Goal: Task Accomplishment & Management: Complete application form

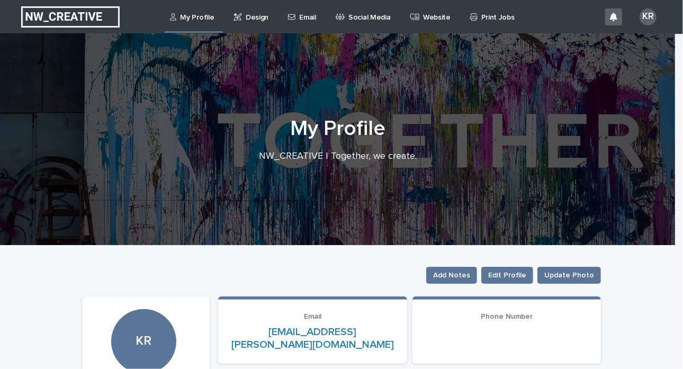
click at [306, 17] on p "Email" at bounding box center [307, 11] width 16 height 22
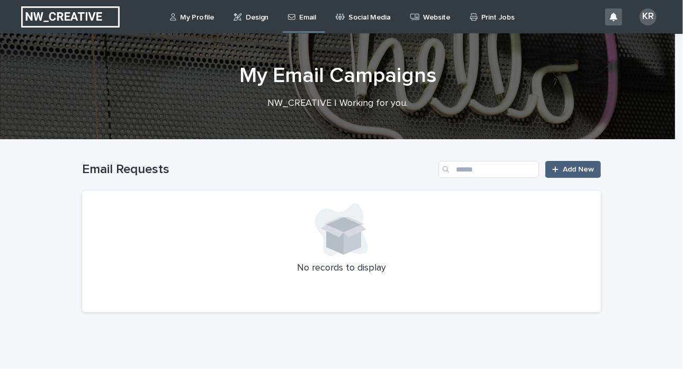
click at [567, 170] on span "Add New" at bounding box center [577, 169] width 31 height 7
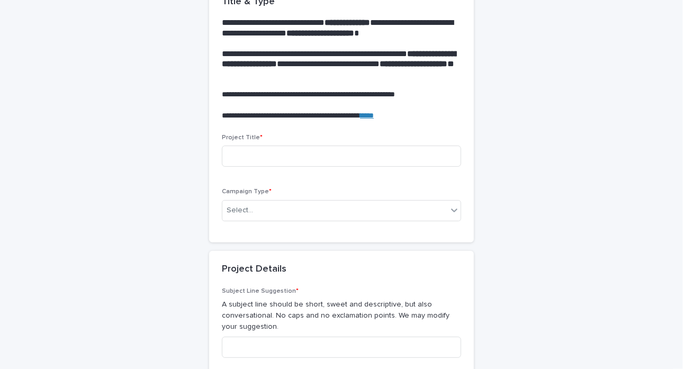
scroll to position [115, 0]
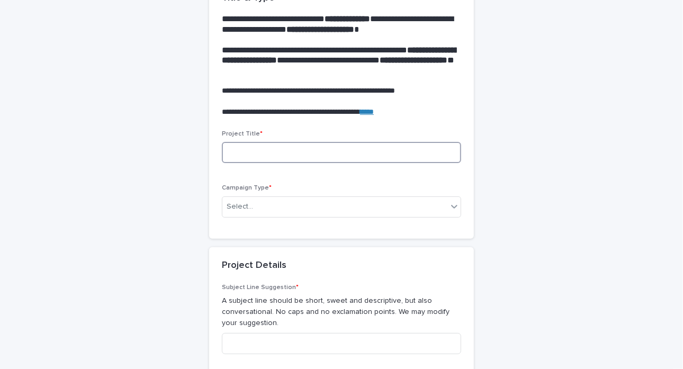
click at [239, 152] on input at bounding box center [341, 152] width 239 height 21
type input "**********"
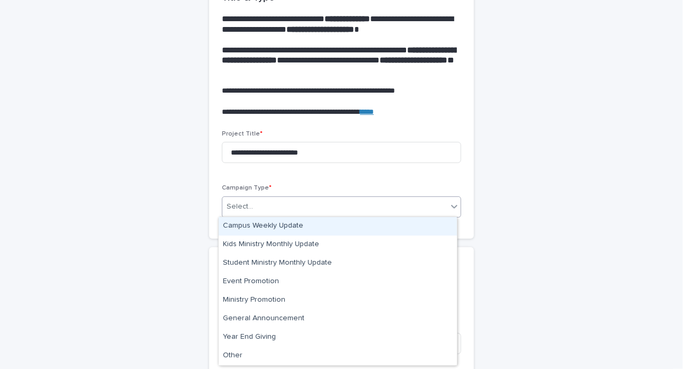
click at [258, 203] on div "Select..." at bounding box center [334, 206] width 225 height 17
click at [281, 228] on div "Campus Weekly Update" at bounding box center [338, 226] width 238 height 19
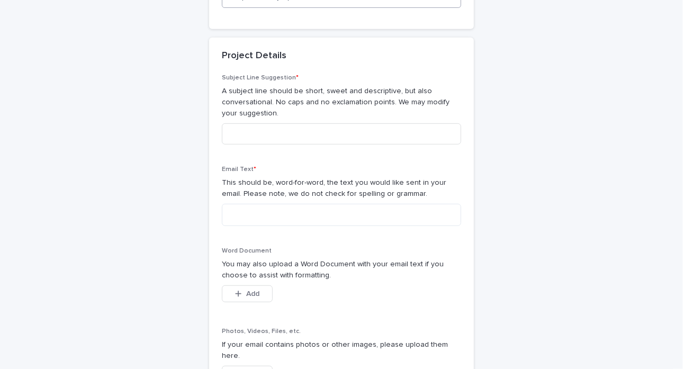
scroll to position [325, 0]
click at [245, 217] on textarea at bounding box center [341, 214] width 239 height 22
paste textarea "**********"
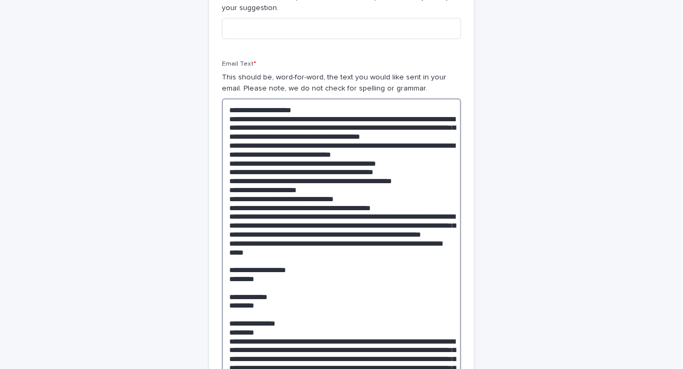
scroll to position [426, 0]
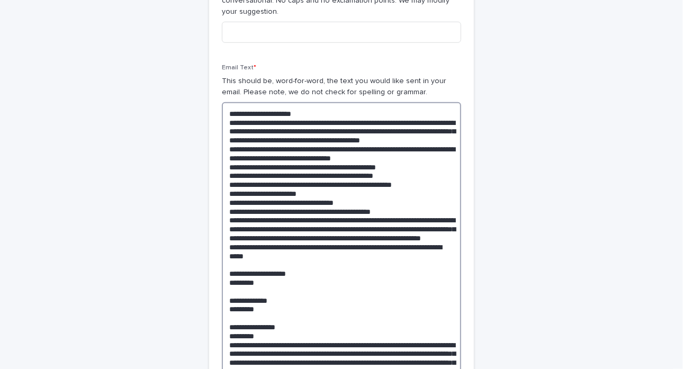
drag, startPoint x: 404, startPoint y: 164, endPoint x: 212, endPoint y: 159, distance: 192.1
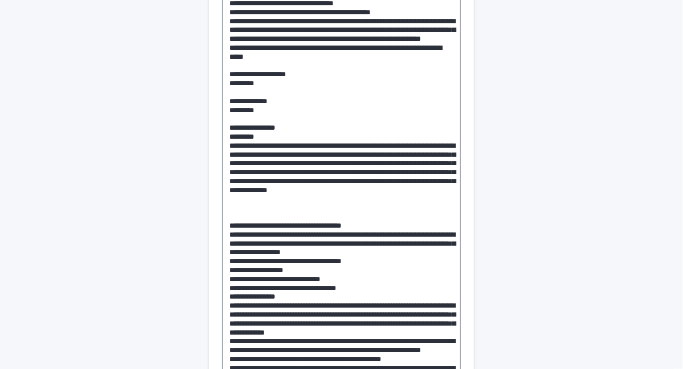
scroll to position [620, 0]
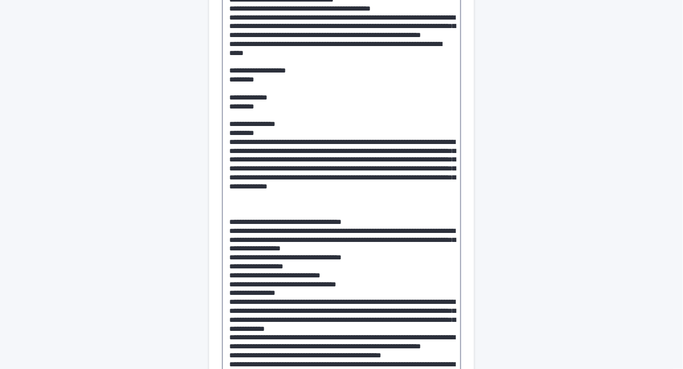
click at [233, 238] on textarea at bounding box center [341, 261] width 239 height 706
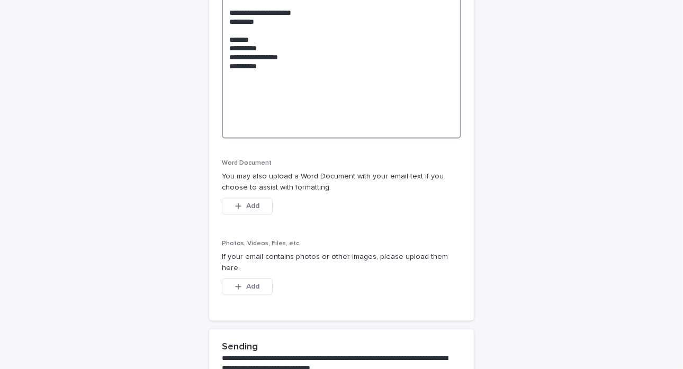
scroll to position [1080, 0]
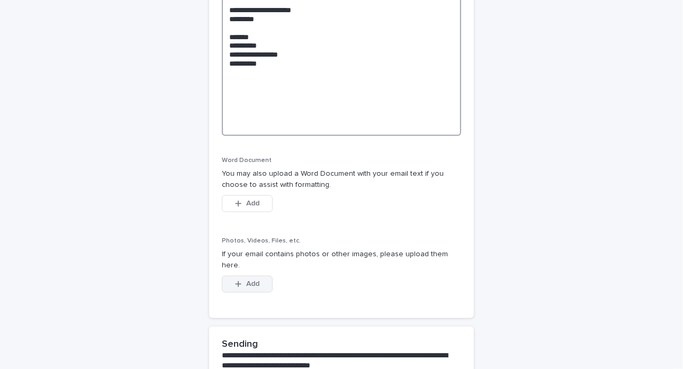
type textarea "**********"
click at [249, 280] on span "Add" at bounding box center [252, 283] width 13 height 7
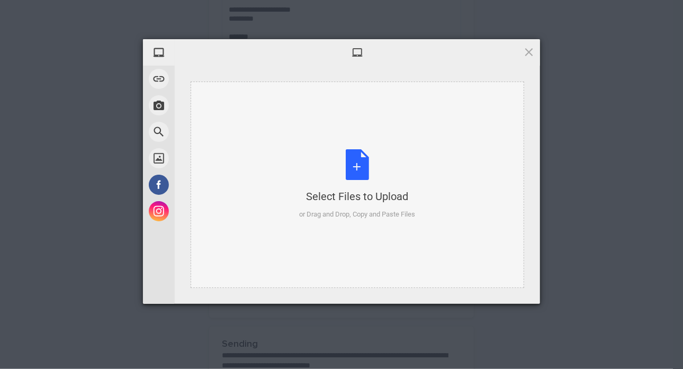
click at [344, 168] on div "Select Files to Upload or Drag and Drop, Copy and Paste Files" at bounding box center [357, 184] width 116 height 70
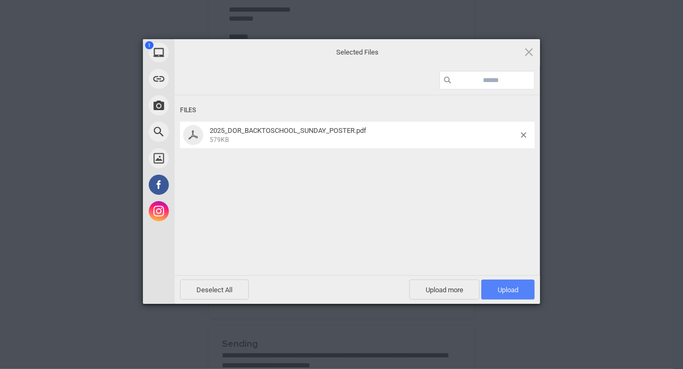
click at [508, 286] on span "Upload 1" at bounding box center [507, 290] width 21 height 8
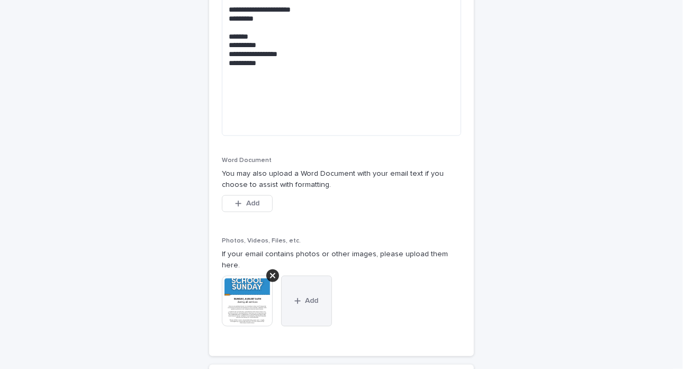
click at [294, 297] on icon "button" at bounding box center [297, 300] width 6 height 7
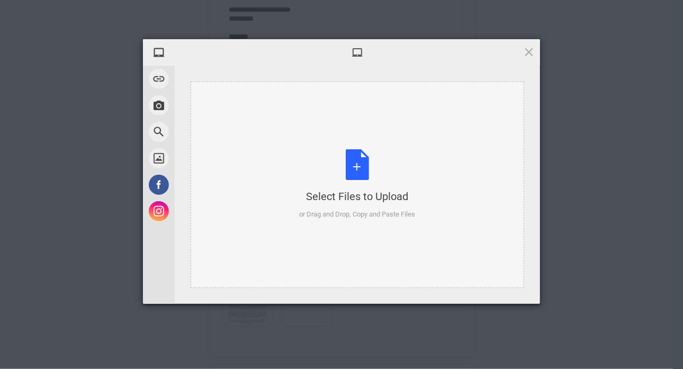
click at [335, 171] on div "Select Files to Upload or Drag and Drop, Copy and Paste Files" at bounding box center [357, 184] width 116 height 70
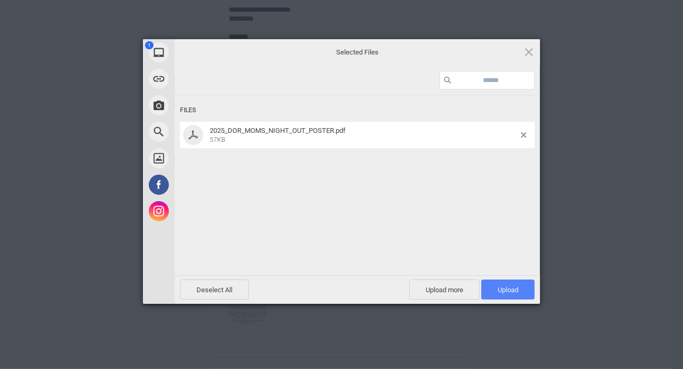
click at [505, 281] on span "Upload 1" at bounding box center [507, 289] width 53 height 20
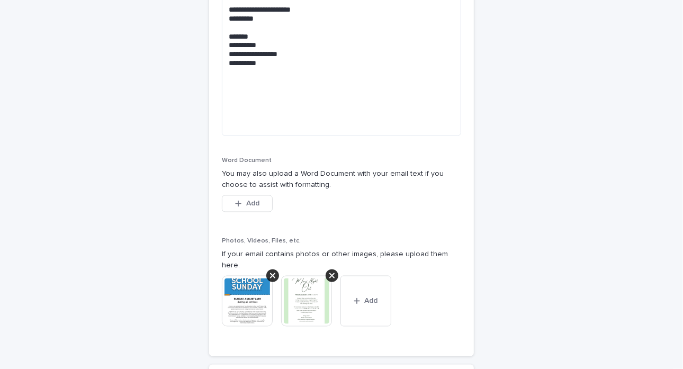
click at [282, 284] on img at bounding box center [306, 301] width 51 height 51
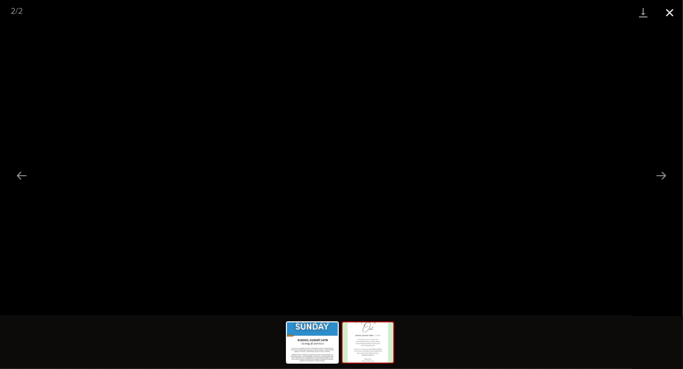
click at [672, 12] on button "Close gallery" at bounding box center [669, 12] width 26 height 25
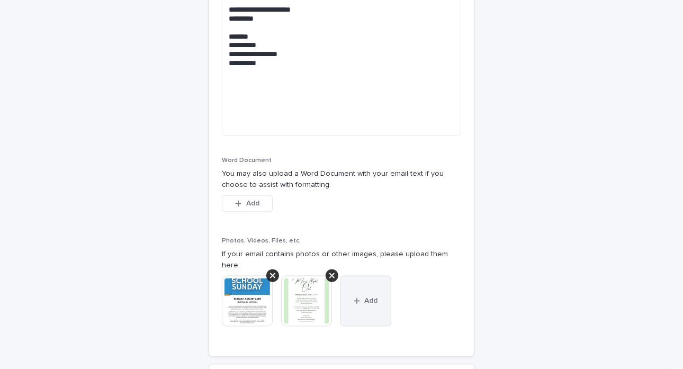
click at [353, 297] on icon "button" at bounding box center [356, 300] width 6 height 7
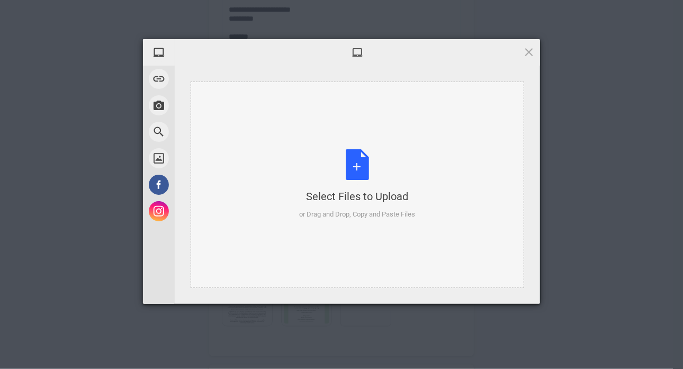
click at [359, 151] on div "Select Files to Upload or Drag and Drop, Copy and Paste Files" at bounding box center [357, 184] width 116 height 70
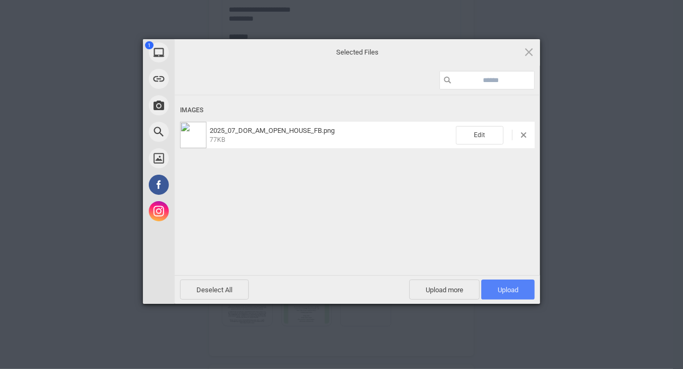
click at [499, 290] on span "Upload 1" at bounding box center [507, 290] width 21 height 8
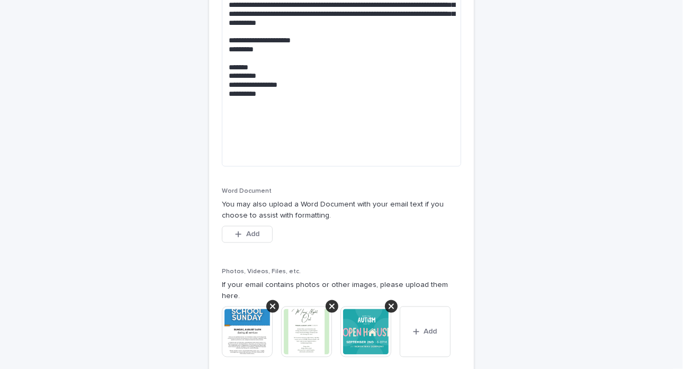
scroll to position [1054, 0]
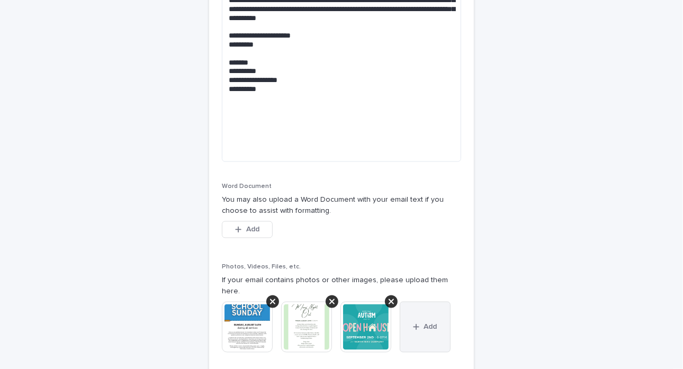
click at [423, 310] on button "Add" at bounding box center [424, 327] width 51 height 51
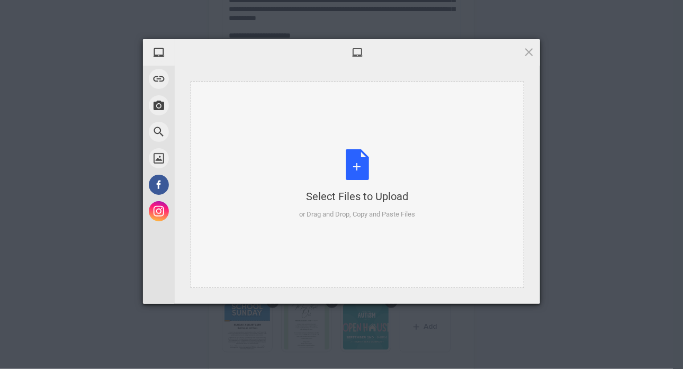
click at [356, 167] on div "Select Files to Upload or Drag and Drop, Copy and Paste Files" at bounding box center [357, 184] width 116 height 70
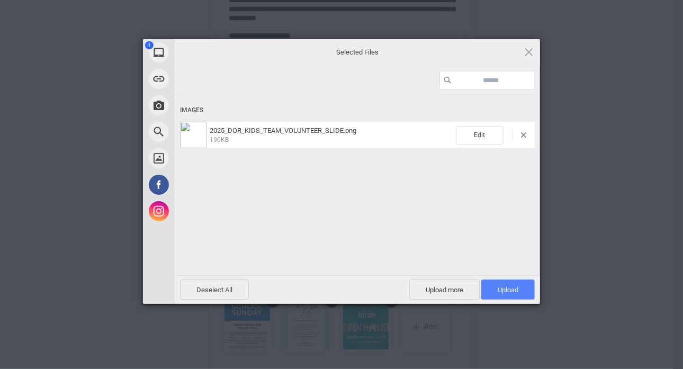
click at [499, 294] on span "Upload 1" at bounding box center [507, 289] width 53 height 20
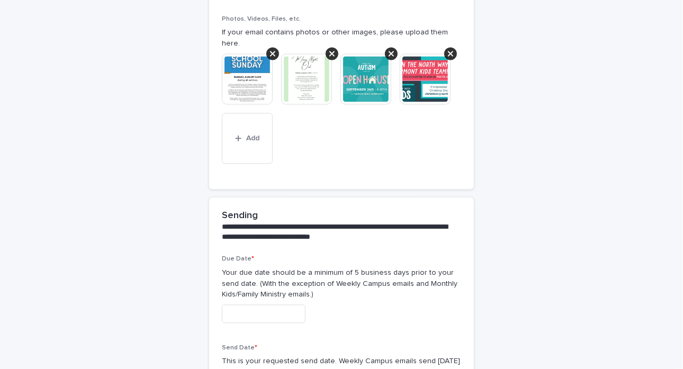
scroll to position [1415, 0]
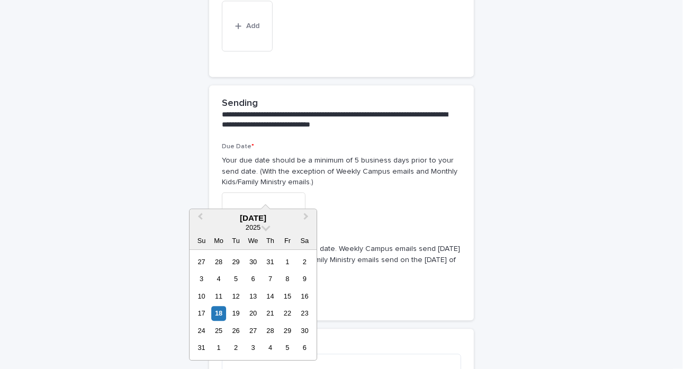
click at [271, 195] on input "text" at bounding box center [264, 201] width 84 height 19
click at [217, 316] on div "18" at bounding box center [219, 313] width 14 height 14
type input "**********"
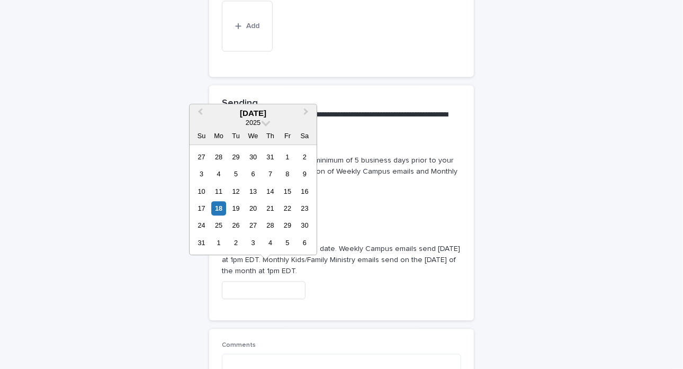
click at [270, 281] on input "text" at bounding box center [264, 290] width 84 height 19
click at [233, 213] on div "19" at bounding box center [236, 208] width 14 height 14
type input "**********"
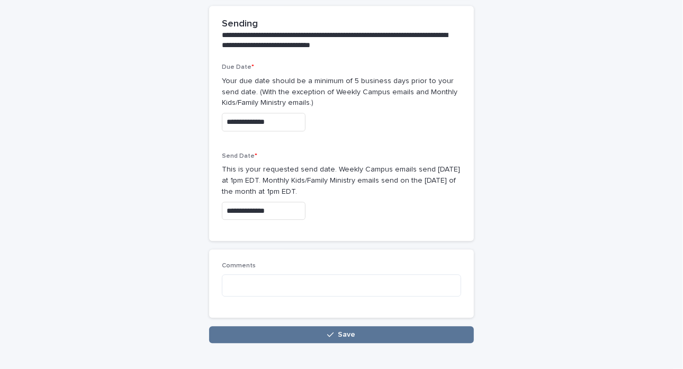
scroll to position [1522, 0]
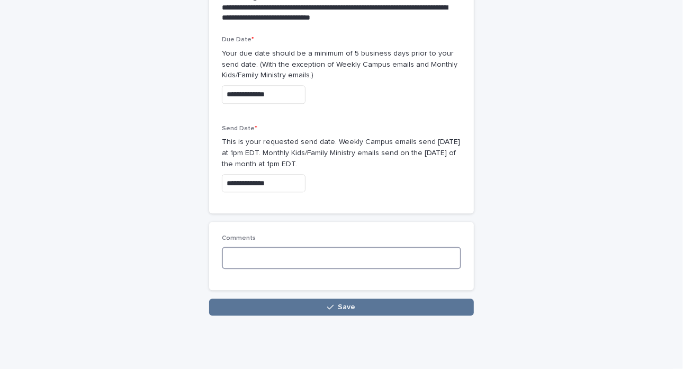
click at [241, 247] on textarea at bounding box center [341, 258] width 239 height 22
click at [241, 247] on textarea "**********" at bounding box center [341, 258] width 239 height 22
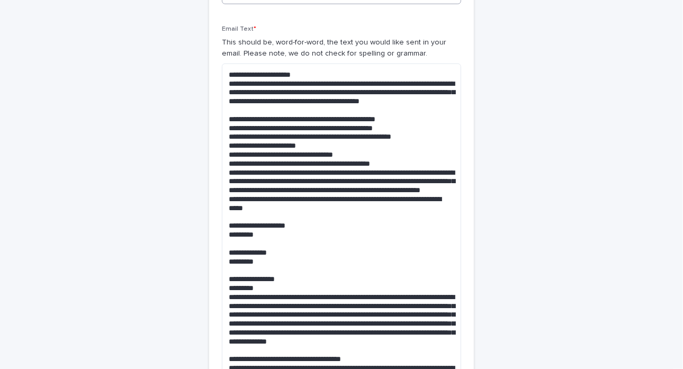
scroll to position [467, 0]
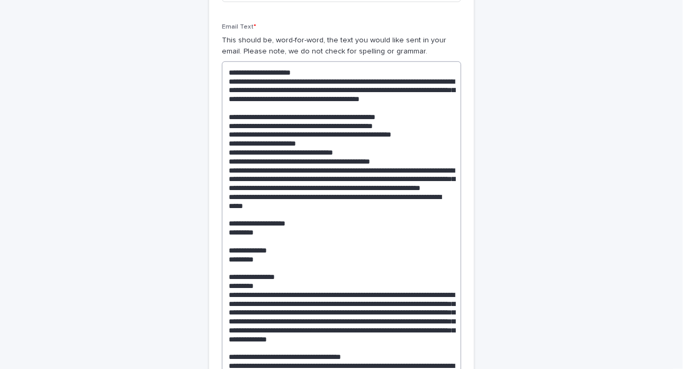
type textarea "**********"
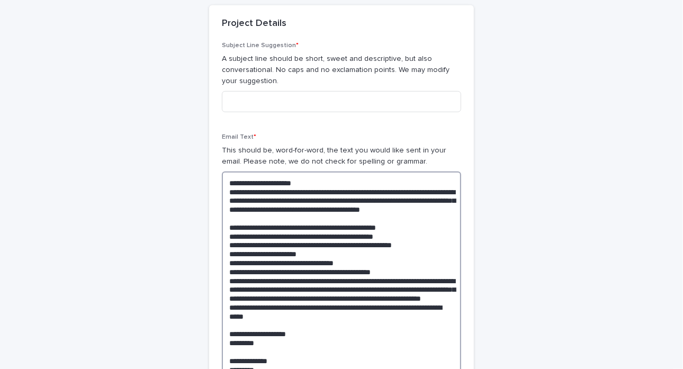
scroll to position [333, 0]
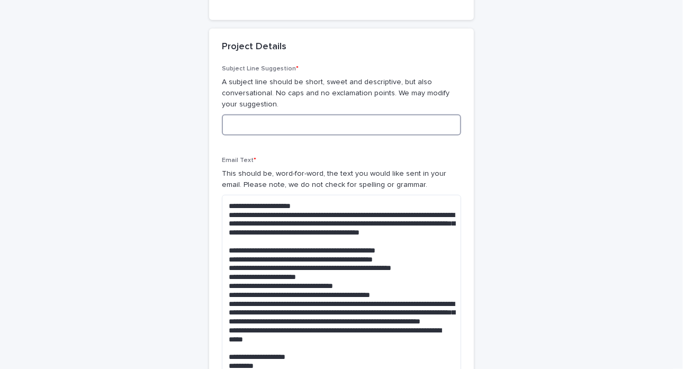
click at [233, 120] on input at bounding box center [341, 124] width 239 height 21
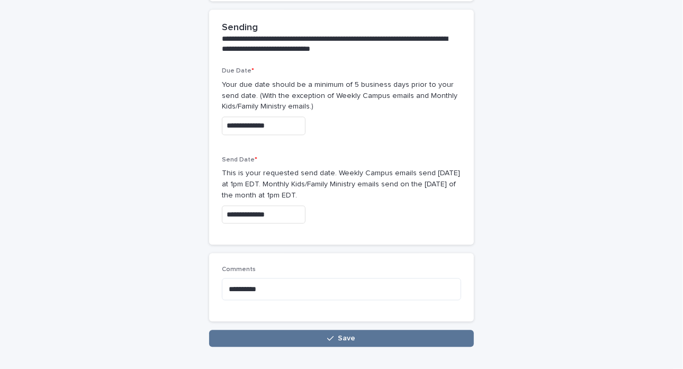
scroll to position [1539, 0]
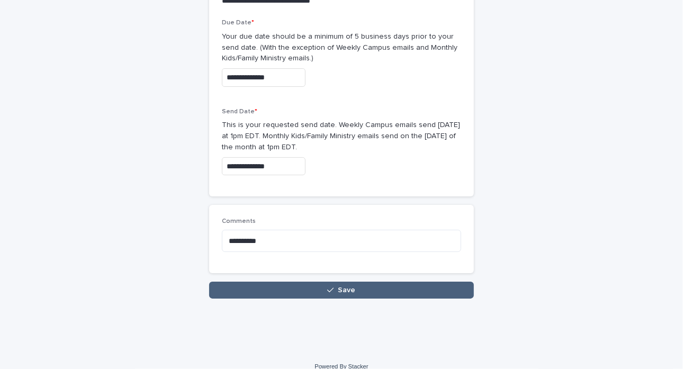
type input "**********"
click at [261, 281] on button "Save" at bounding box center [341, 289] width 265 height 17
